Goal: Task Accomplishment & Management: Use online tool/utility

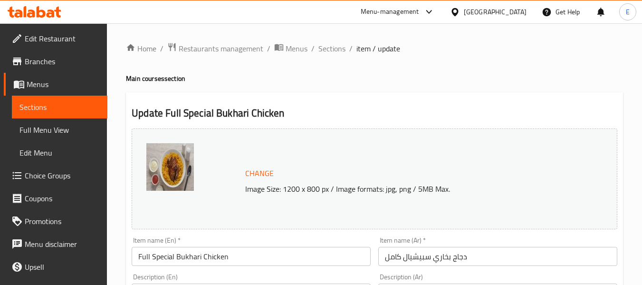
scroll to position [401, 0]
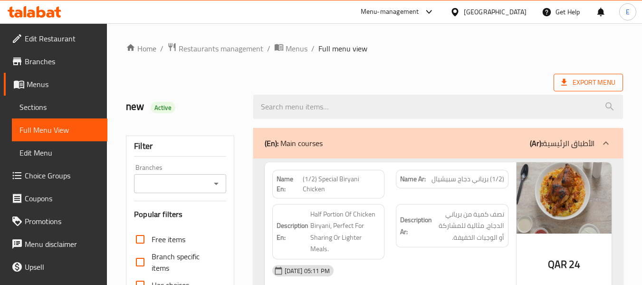
click at [575, 84] on span "Export Menu" at bounding box center [588, 83] width 54 height 12
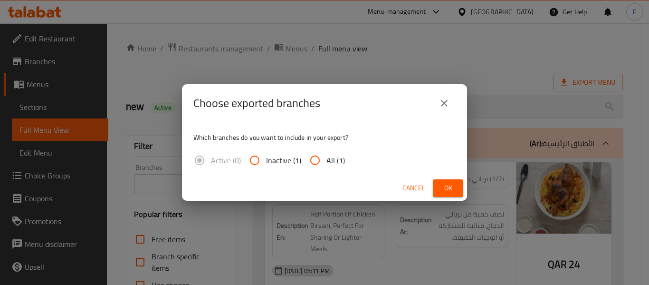
click at [319, 164] on input "All (1)" at bounding box center [315, 160] width 23 height 23
radio input "true"
click at [446, 186] on span "Ok" at bounding box center [448, 188] width 15 height 12
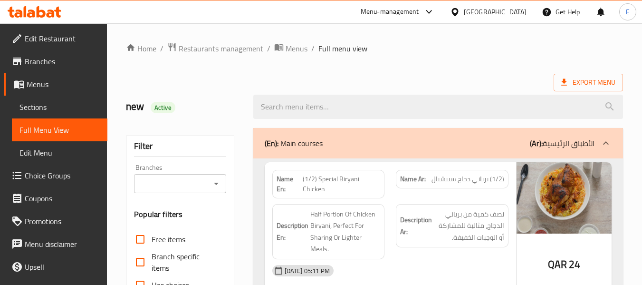
click at [345, 75] on div "Export Menu" at bounding box center [374, 83] width 497 height 18
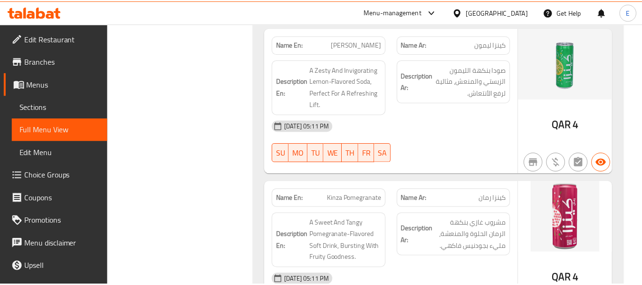
scroll to position [3584, 0]
